Goal: Information Seeking & Learning: Learn about a topic

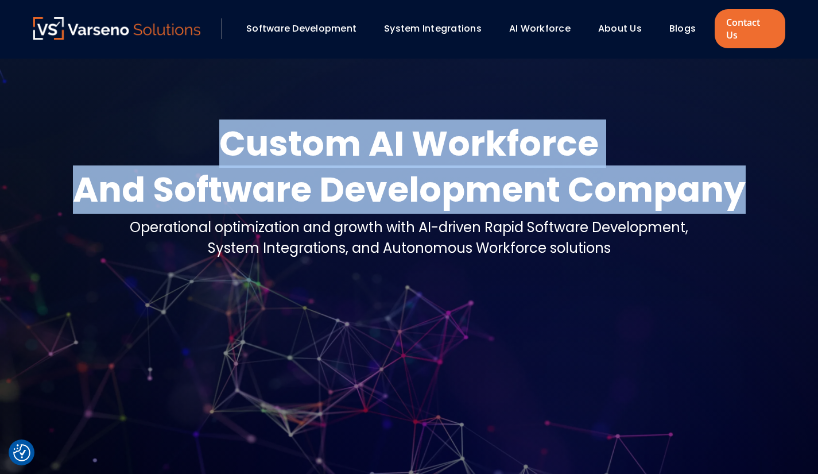
drag, startPoint x: 224, startPoint y: 126, endPoint x: 743, endPoint y: 182, distance: 521.4
click at [743, 182] on div "Custom AI Workforce And Software Development Company" at bounding box center [409, 167] width 673 height 92
click at [530, 22] on link "AI Workforce" at bounding box center [539, 28] width 61 height 13
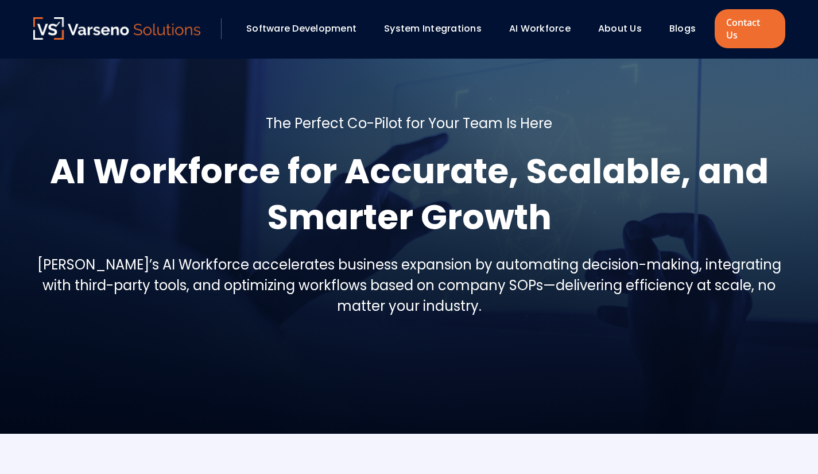
scroll to position [58, 0]
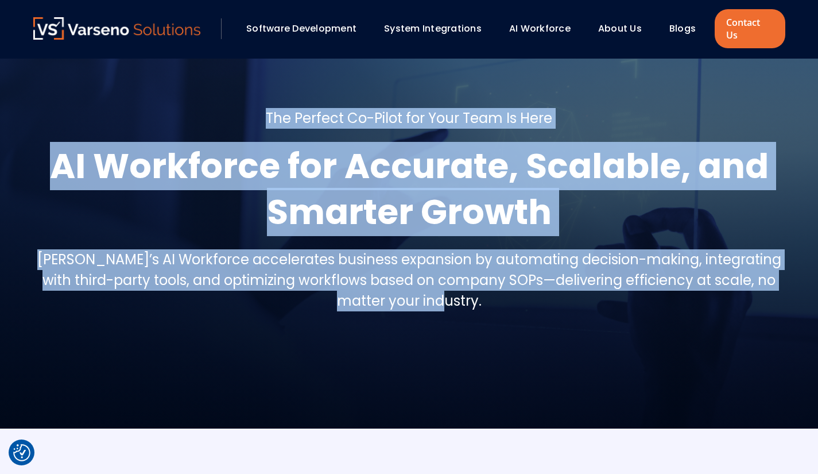
drag, startPoint x: 268, startPoint y: 102, endPoint x: 560, endPoint y: 298, distance: 351.7
click at [560, 298] on div "The Perfect Co-Pilot for Your Team Is Here AI Workforce for Accurate, Scalable,…" at bounding box center [409, 214] width 752 height 213
copy div "The Perfect Co-Pilot for Your Team Is Here AI Workforce for Accurate, Scalable,…"
